Goal: Information Seeking & Learning: Check status

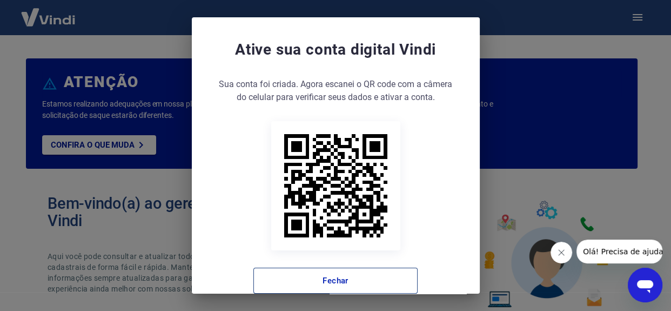
click at [317, 275] on button "Fechar" at bounding box center [335, 281] width 164 height 26
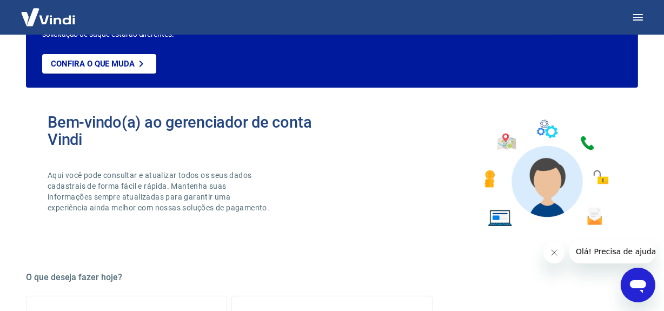
scroll to position [49, 0]
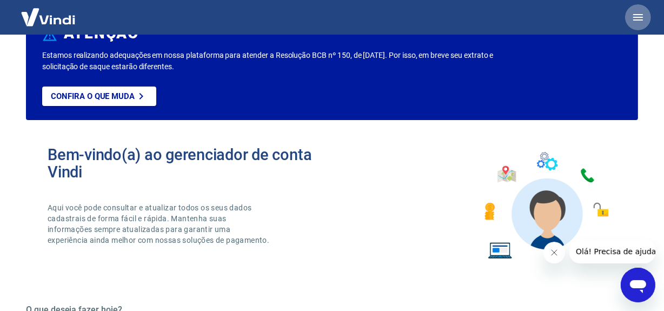
click at [643, 18] on icon "button" at bounding box center [637, 17] width 13 height 13
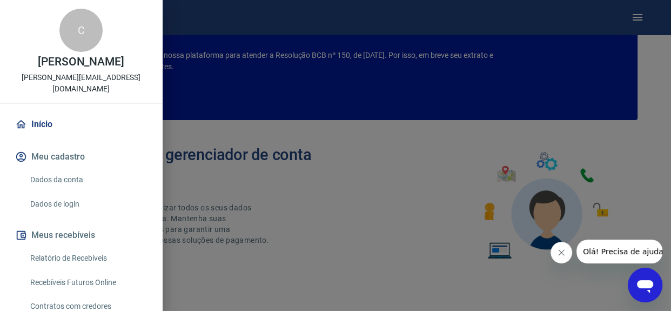
click at [72, 271] on link "Recebíveis Futuros Online" at bounding box center [87, 282] width 123 height 22
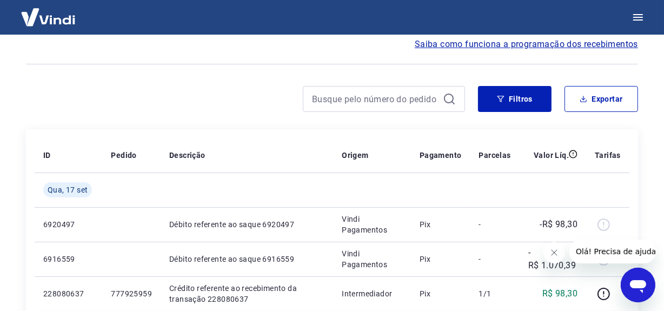
click at [552, 248] on icon "Fechar mensagem da empresa" at bounding box center [553, 252] width 9 height 9
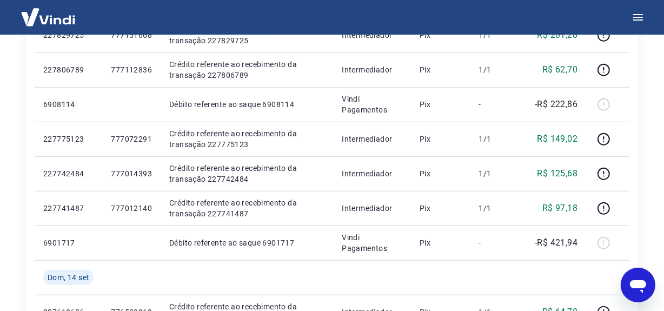
scroll to position [884, 0]
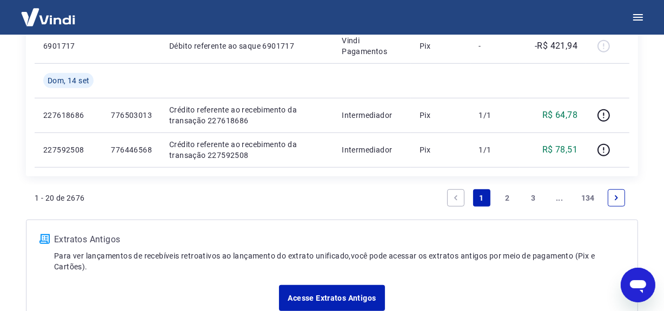
click at [507, 195] on link "2" at bounding box center [507, 197] width 17 height 17
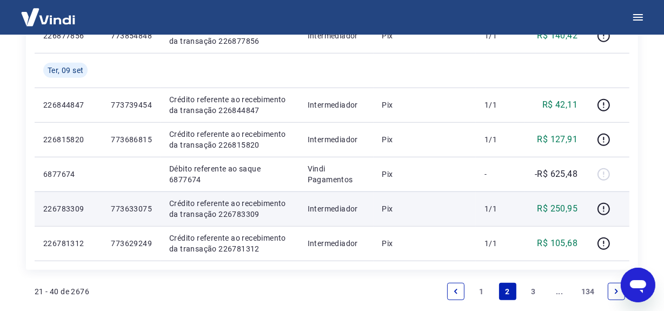
scroll to position [835, 0]
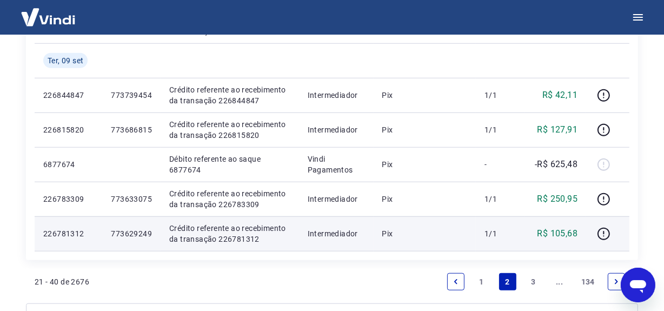
drag, startPoint x: 410, startPoint y: 229, endPoint x: 273, endPoint y: 242, distance: 136.8
click at [406, 228] on p "Pix" at bounding box center [424, 233] width 85 height 11
click at [232, 237] on p "Crédito referente ao recebimento da transação 226781312" at bounding box center [229, 234] width 121 height 22
copy p "226781312"
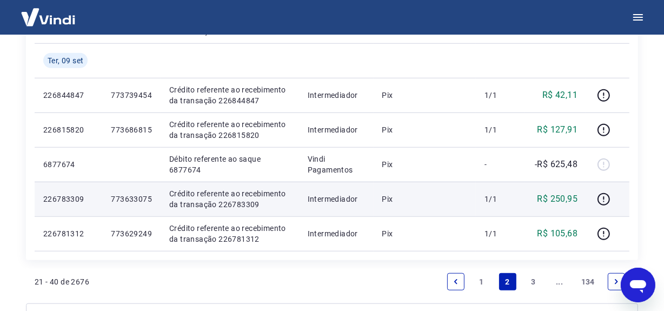
click at [230, 205] on p "Crédito referente ao recebimento da transação 226783309" at bounding box center [229, 199] width 121 height 22
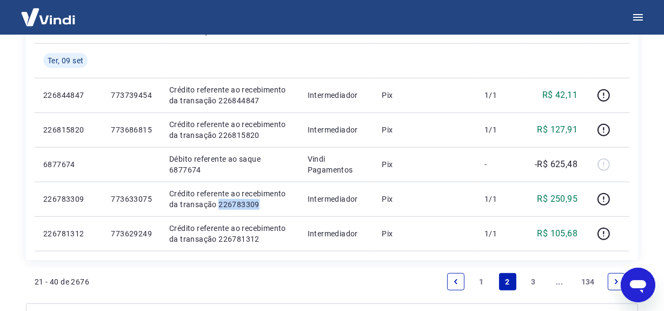
copy p "226783309"
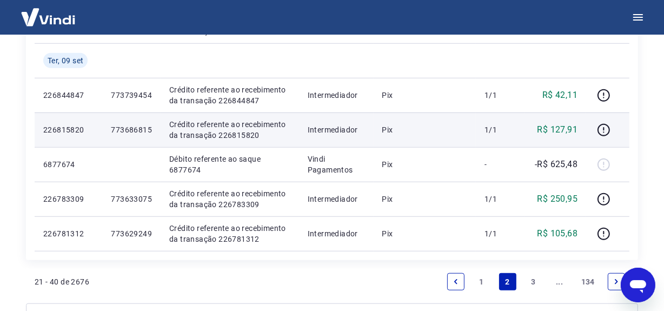
click at [233, 134] on p "Crédito referente ao recebimento da transação 226815820" at bounding box center [229, 130] width 121 height 22
click at [233, 133] on p "Crédito referente ao recebimento da transação 226815820" at bounding box center [229, 130] width 121 height 22
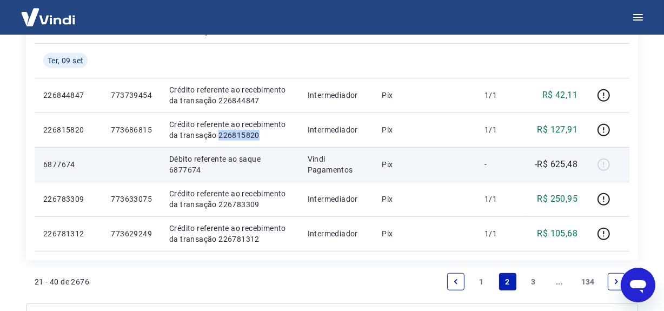
copy p "226815820"
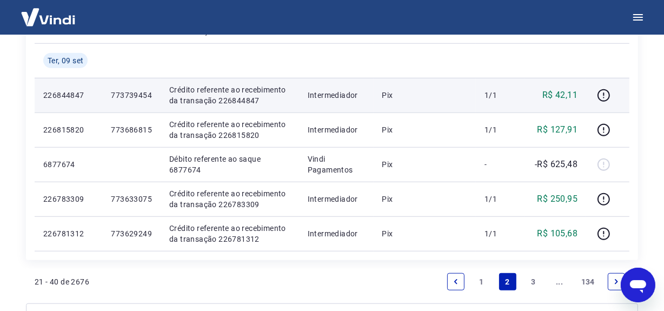
click at [246, 98] on p "Crédito referente ao recebimento da transação 226844847" at bounding box center [229, 95] width 121 height 22
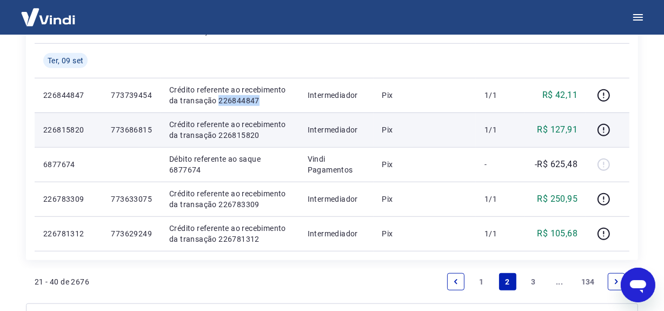
copy p "226844847"
